Goal: Browse casually

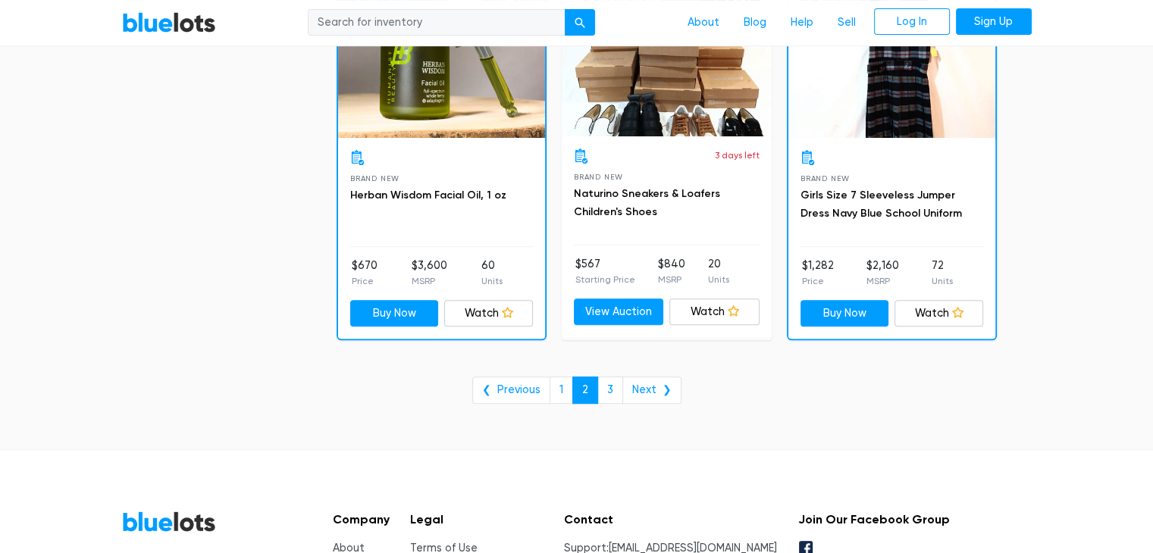
scroll to position [6215, 0]
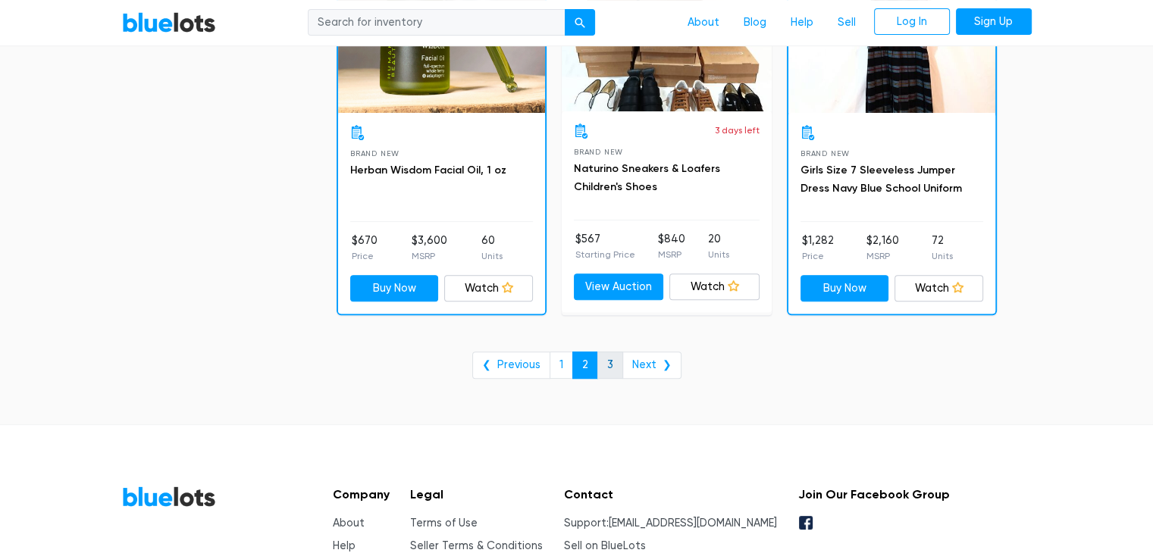
click at [608, 355] on link "3" at bounding box center [610, 365] width 26 height 27
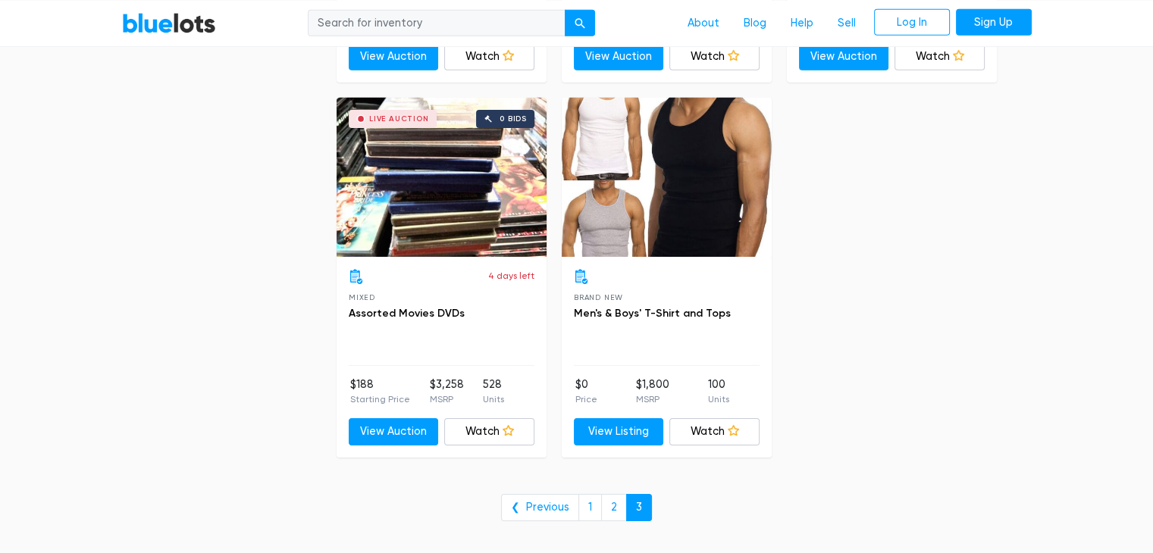
scroll to position [5032, 0]
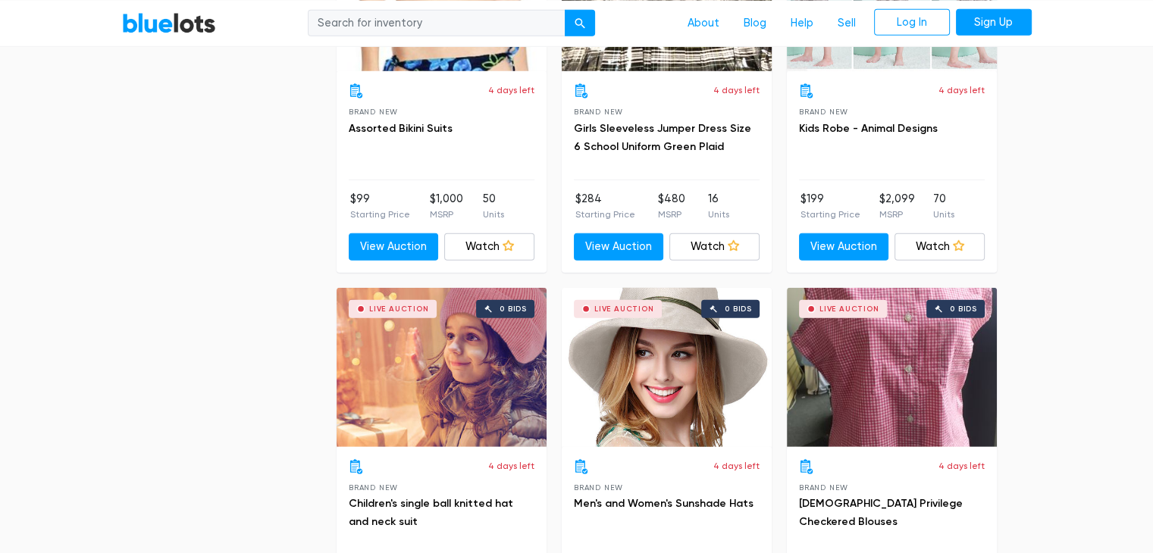
scroll to position [4335, 0]
